Goal: Use online tool/utility: Use online tool/utility

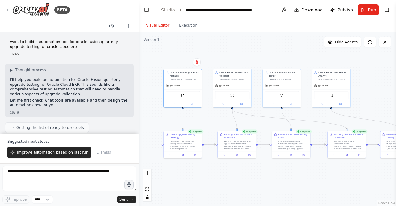
click at [56, 46] on p "want to build a automation tool for oracle fusion quarterly upgrade testing for…" at bounding box center [69, 45] width 119 height 10
drag, startPoint x: 57, startPoint y: 47, endPoint x: 9, endPoint y: 42, distance: 47.9
click at [9, 42] on div "want to build a automation tool for oracle fusion quarterly upgrade testing for…" at bounding box center [69, 48] width 129 height 22
click at [62, 47] on p "want to build a automation tool for oracle fusion quarterly upgrade testing for…" at bounding box center [69, 45] width 119 height 10
click at [386, 8] on button "Toggle Right Sidebar" at bounding box center [387, 10] width 9 height 9
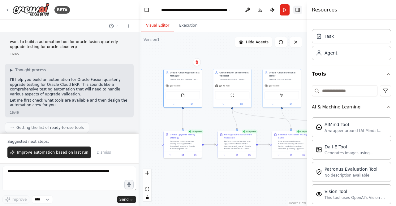
click at [299, 10] on button "Toggle Right Sidebar" at bounding box center [297, 10] width 9 height 9
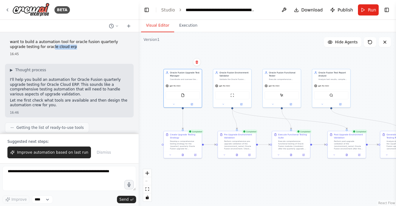
drag, startPoint x: 54, startPoint y: 48, endPoint x: 35, endPoint y: 48, distance: 18.3
click at [35, 48] on p "want to build a automation tool for oracle fusion quarterly upgrade testing for…" at bounding box center [69, 45] width 119 height 10
click at [184, 156] on button at bounding box center [182, 154] width 13 height 4
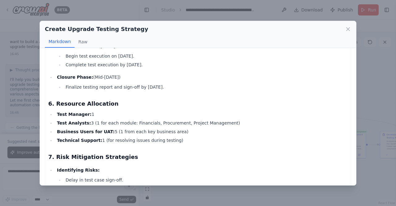
scroll to position [585, 0]
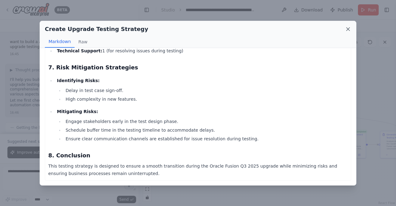
click at [347, 28] on icon at bounding box center [348, 29] width 6 height 6
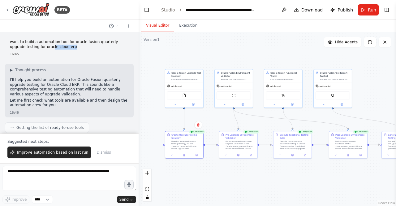
click at [64, 47] on p "want to build a automation tool for oracle fusion quarterly upgrade testing for…" at bounding box center [69, 45] width 119 height 10
click at [238, 155] on icon at bounding box center [239, 154] width 2 height 2
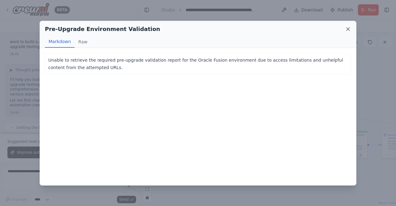
click at [349, 28] on icon at bounding box center [348, 29] width 6 height 6
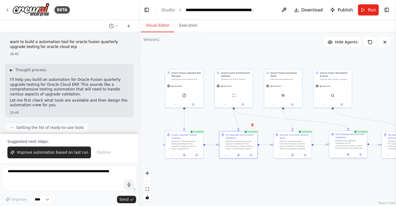
click at [340, 141] on div "Perform post-upgrade validation of the {environment_name} Oracle Fusion environ…" at bounding box center [351, 144] width 30 height 10
click at [393, 147] on div "Analyze all testing results from the {quarter} quarterly Oracle Fusion upgrade …" at bounding box center [403, 144] width 30 height 10
click at [181, 79] on div "Coordinate and oversee the complete Oracle Fusion quarterly upgrade testing pro…" at bounding box center [186, 78] width 30 height 2
click at [186, 27] on button "Execution" at bounding box center [188, 25] width 28 height 13
click at [159, 25] on button "Visual Editor" at bounding box center [157, 25] width 33 height 13
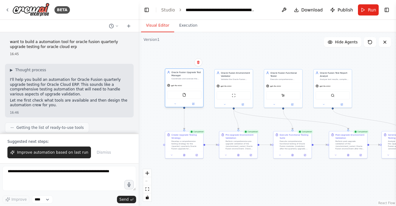
click at [187, 85] on div "gpt-4o-mini" at bounding box center [184, 85] width 38 height 7
click at [188, 79] on div "Coordinate and oversee the complete Oracle Fusion quarterly upgrade testing pro…" at bounding box center [186, 78] width 30 height 2
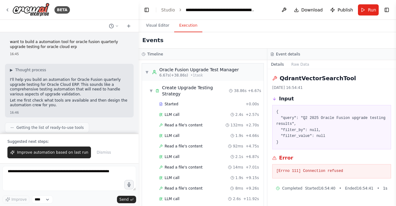
click at [186, 27] on button "Execution" at bounding box center [188, 25] width 28 height 13
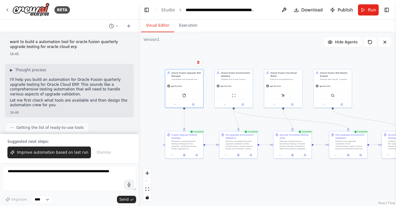
click at [158, 27] on button "Visual Editor" at bounding box center [157, 25] width 33 height 13
click at [194, 104] on icon at bounding box center [194, 104] width 2 height 2
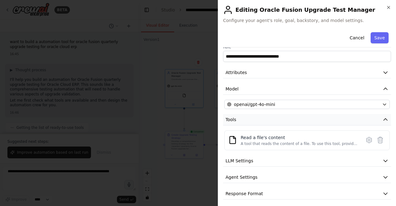
scroll to position [10, 0]
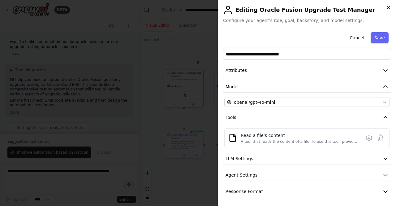
click at [388, 7] on icon "button" at bounding box center [388, 7] width 5 height 5
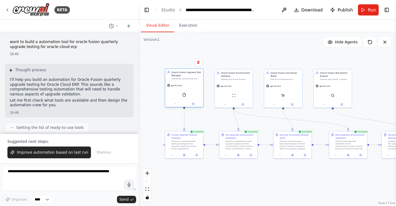
click at [188, 84] on div "gpt-4o-mini" at bounding box center [184, 85] width 38 height 7
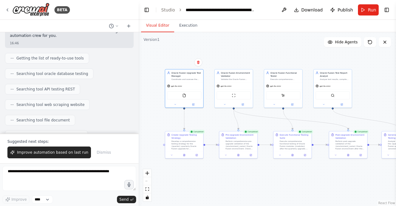
scroll to position [0, 0]
